Goal: Check status: Check status

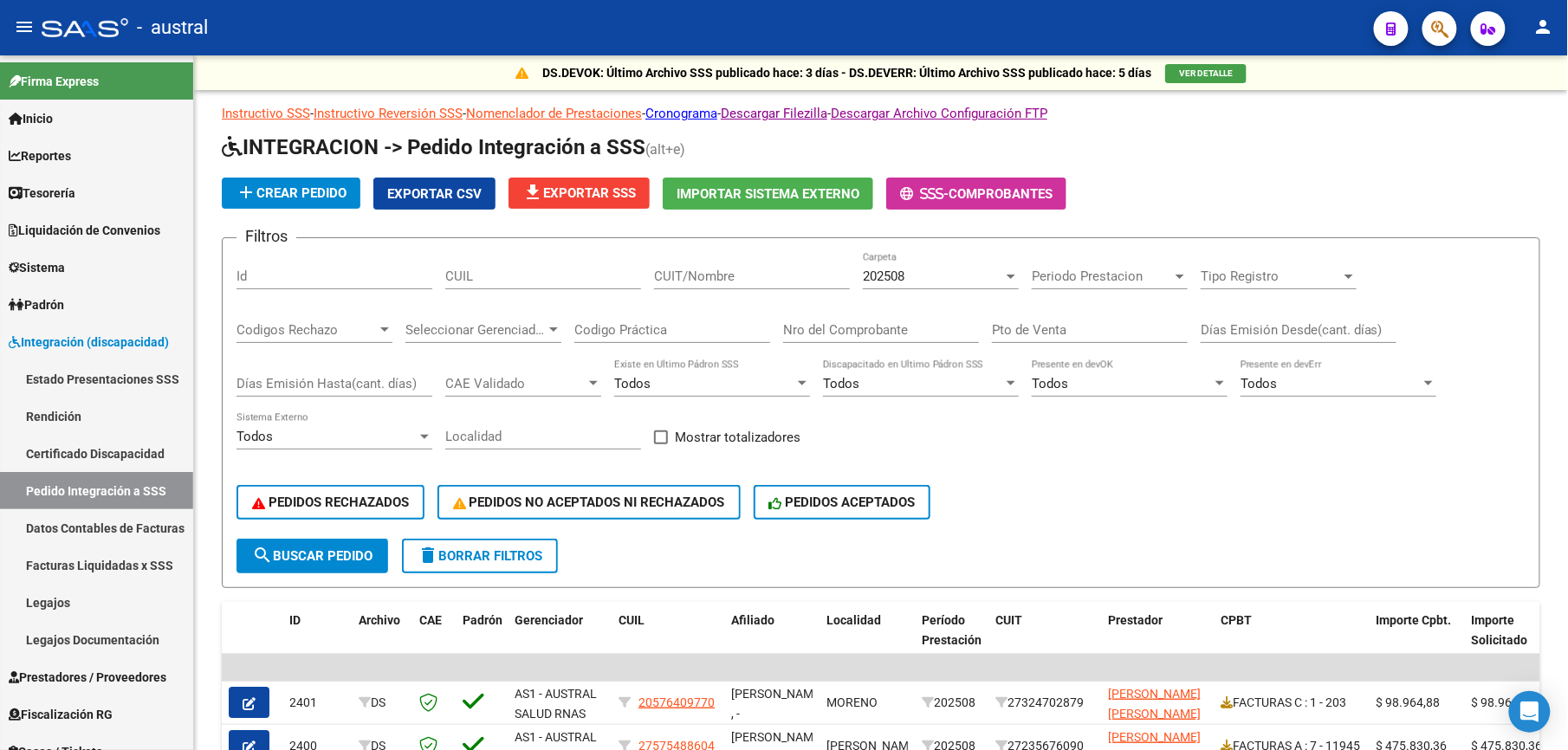
scroll to position [486, 0]
click at [520, 555] on span "delete Borrar Filtros" at bounding box center [480, 557] width 125 height 16
click at [916, 285] on div "202509 Carpeta" at bounding box center [941, 270] width 156 height 38
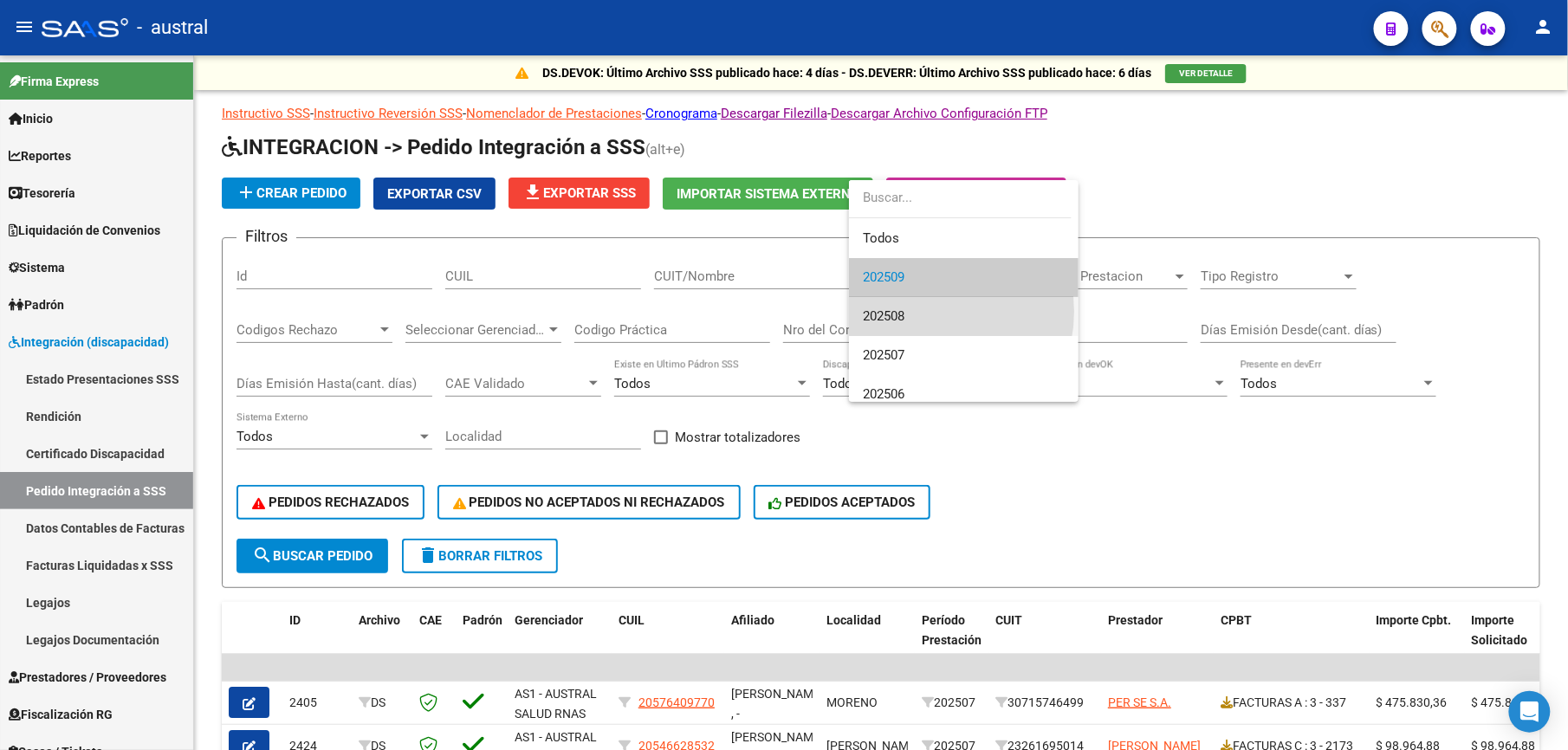
click at [922, 312] on span "202508" at bounding box center [963, 317] width 202 height 39
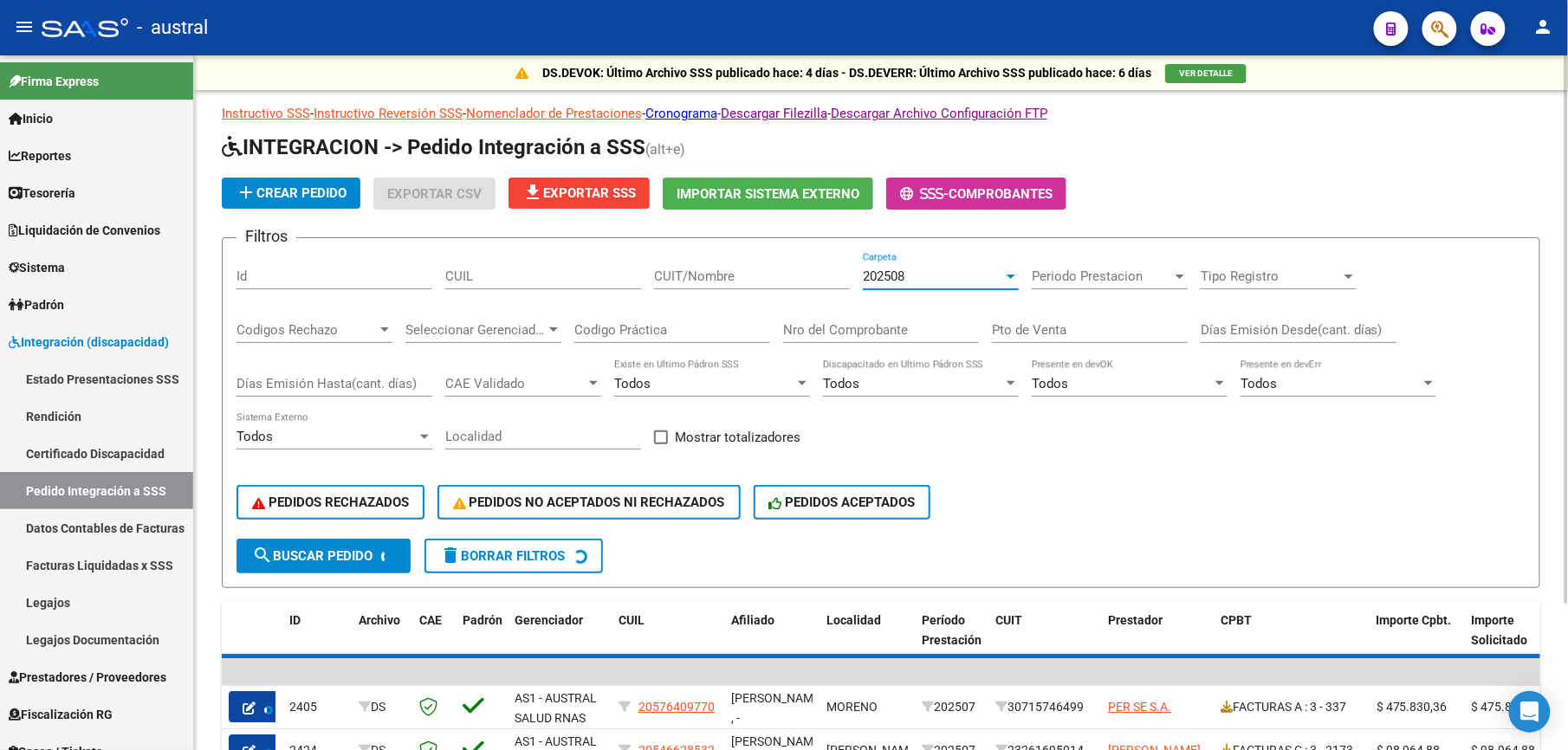
click at [365, 563] on button "search Buscar Pedido" at bounding box center [323, 557] width 174 height 35
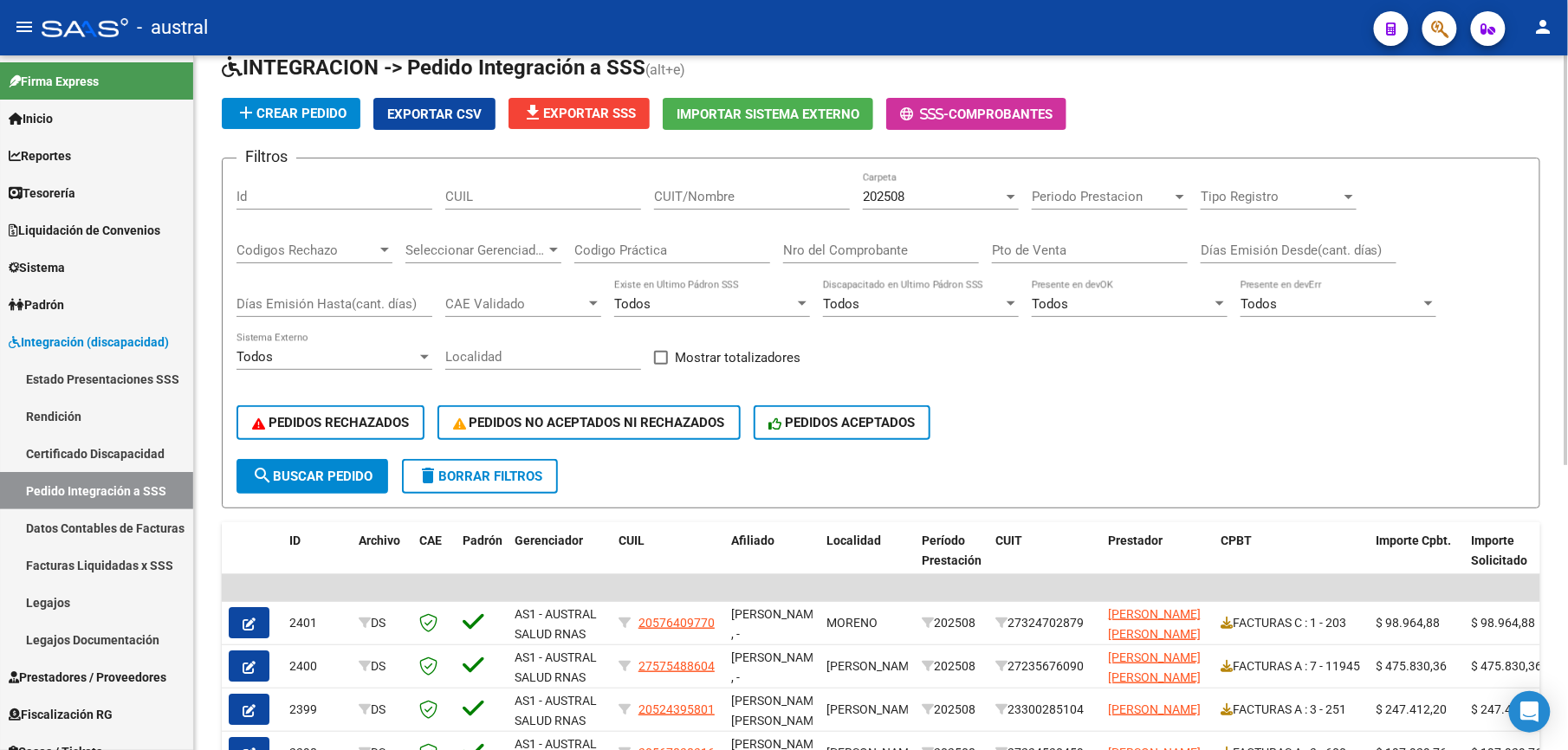
scroll to position [116, 0]
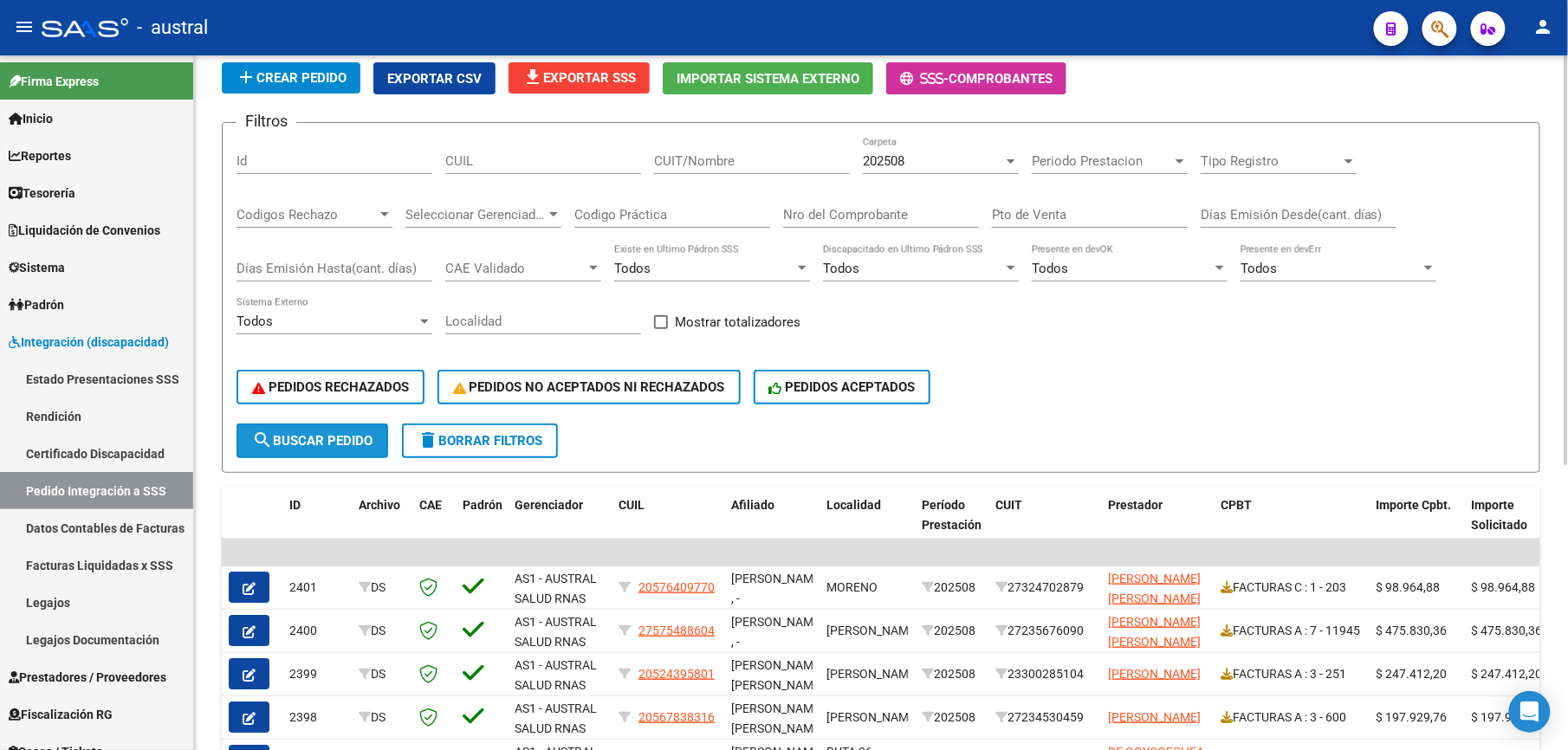
click at [333, 445] on span "search Buscar Pedido" at bounding box center [312, 441] width 121 height 16
click at [359, 392] on span "PEDIDOS RECHAZADOS" at bounding box center [330, 388] width 157 height 16
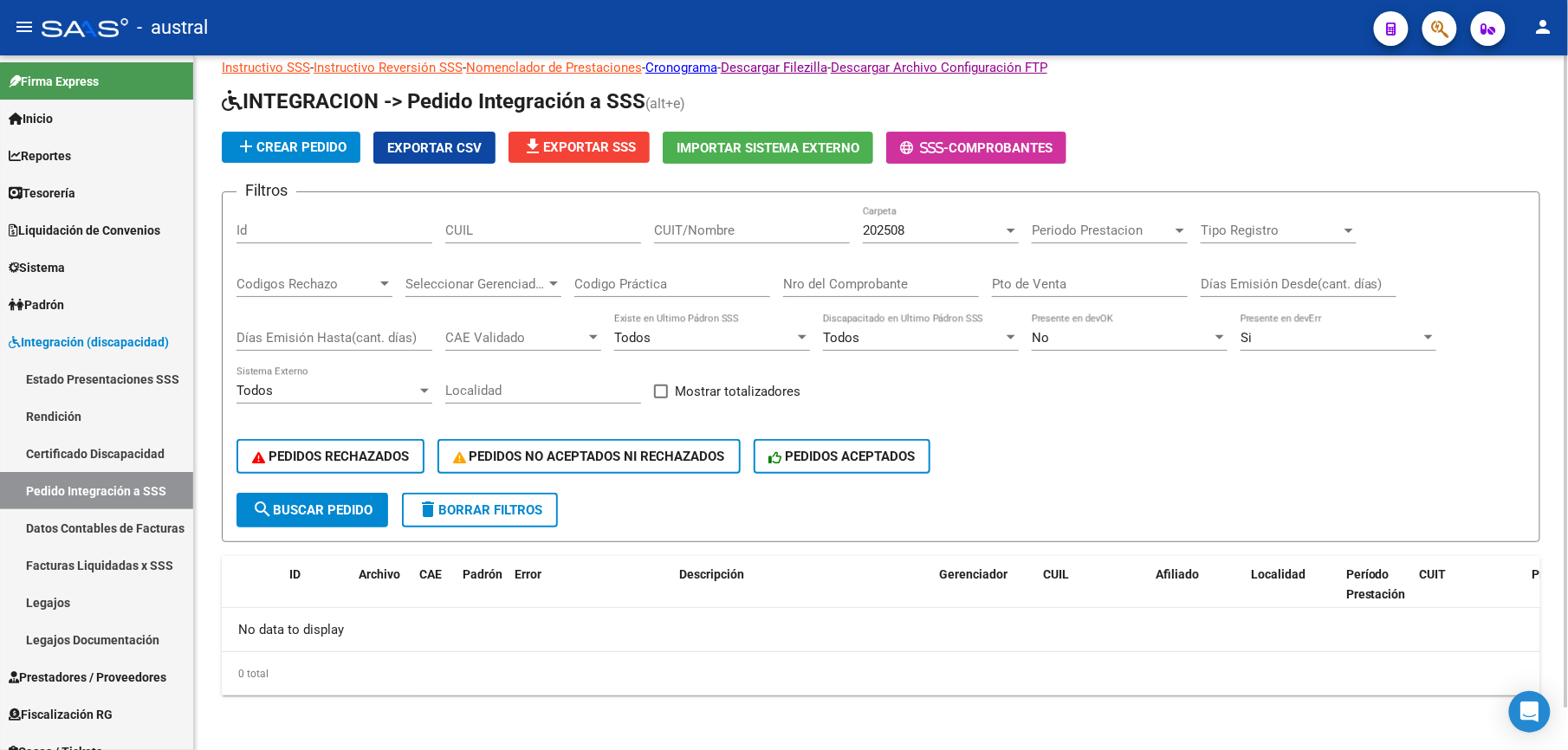
click at [493, 506] on span "delete Borrar Filtros" at bounding box center [480, 510] width 125 height 16
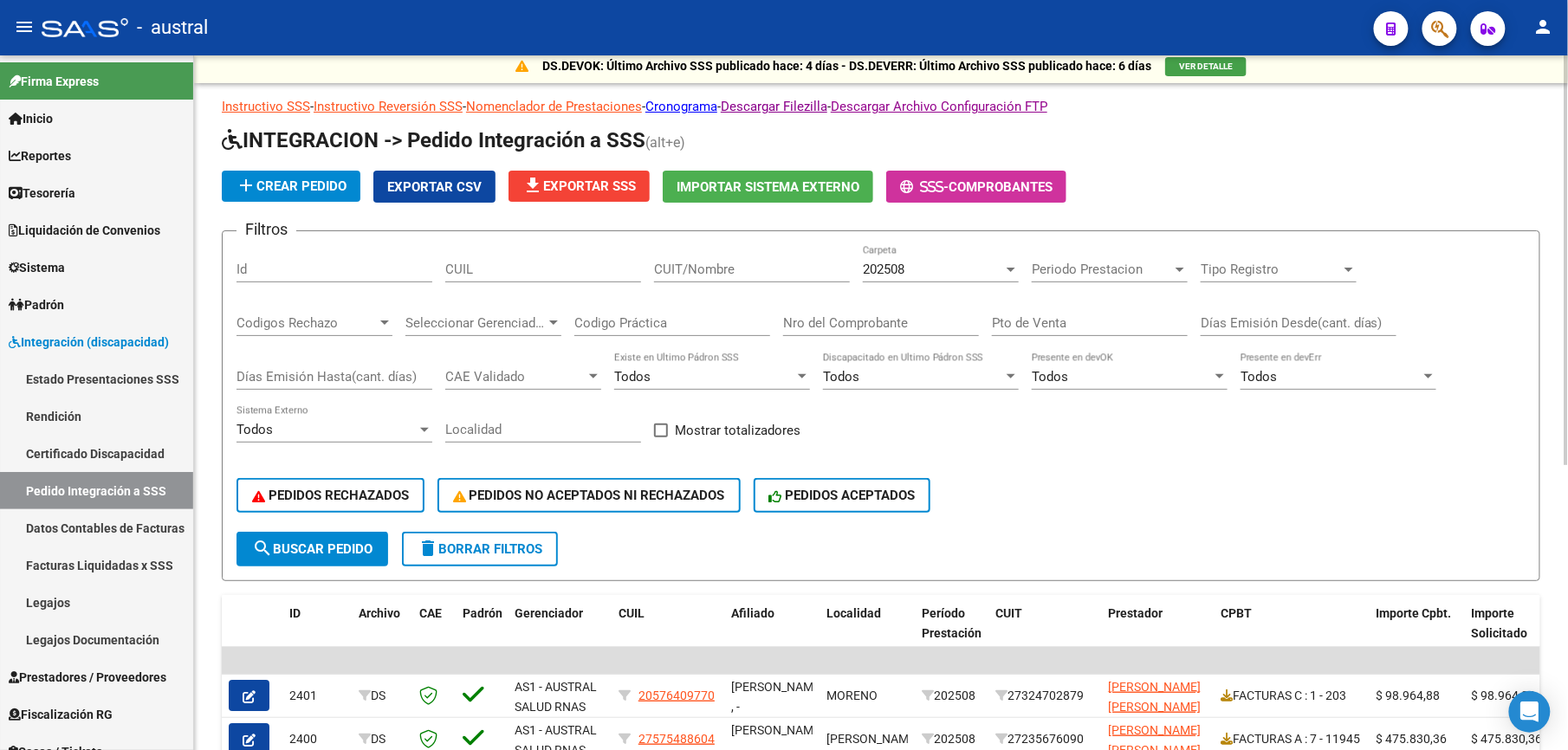
scroll to position [46, 0]
